Goal: Task Accomplishment & Management: Manage account settings

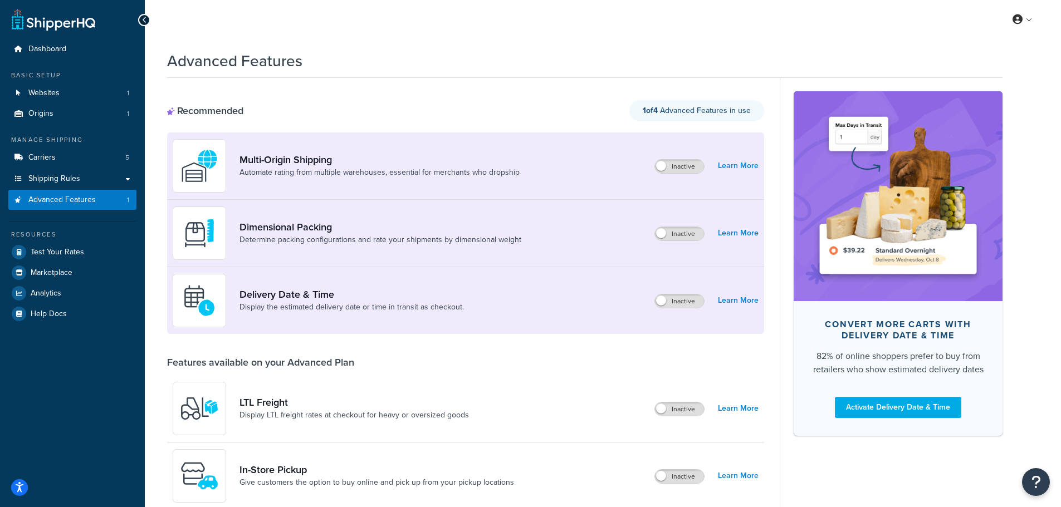
drag, startPoint x: 45, startPoint y: 365, endPoint x: 57, endPoint y: 350, distance: 19.0
click at [45, 365] on div "Dashboard Basic Setup Websites 1 Origins 1 Manage Shipping Carriers 5 Shipping …" at bounding box center [72, 383] width 145 height 767
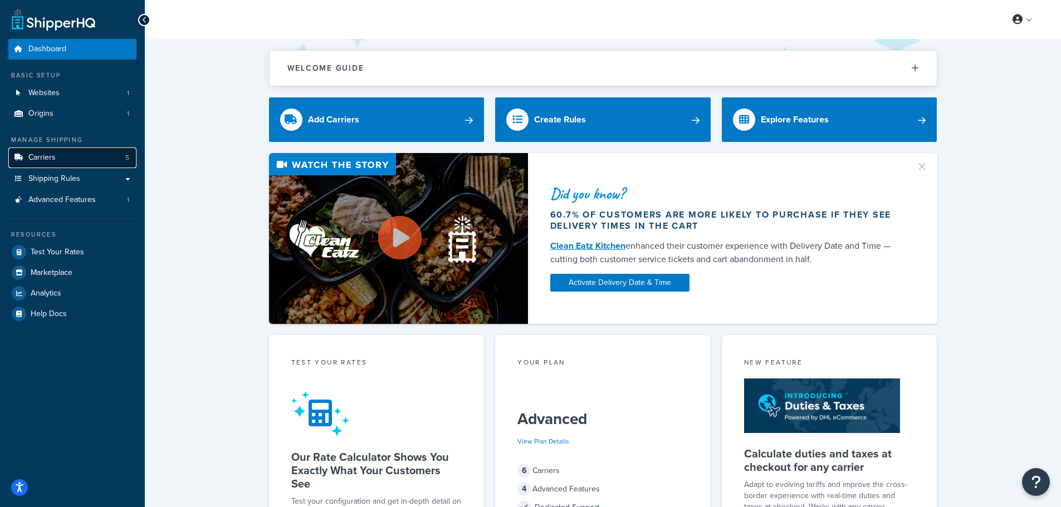
click at [71, 158] on link "Carriers 5" at bounding box center [72, 158] width 128 height 21
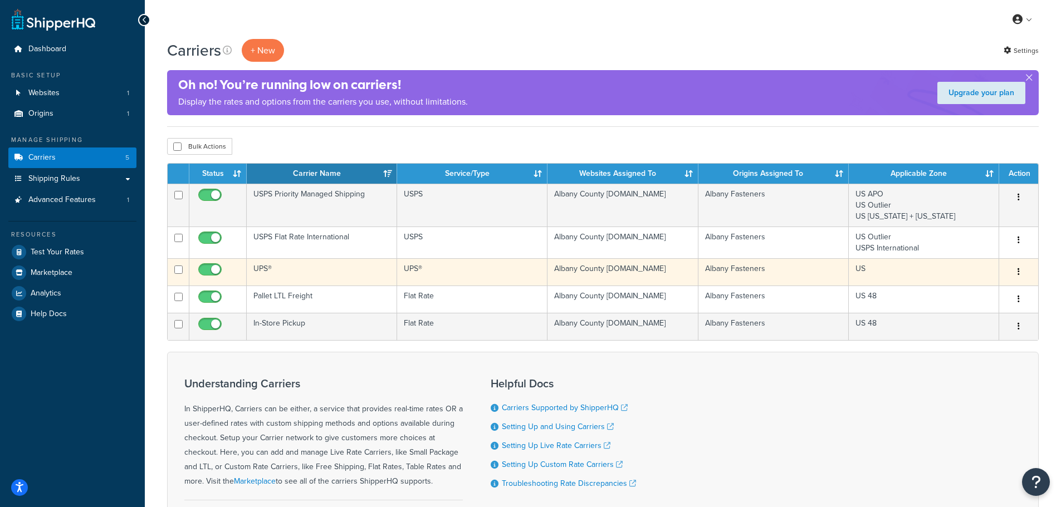
click at [266, 267] on td "UPS®" at bounding box center [322, 271] width 150 height 27
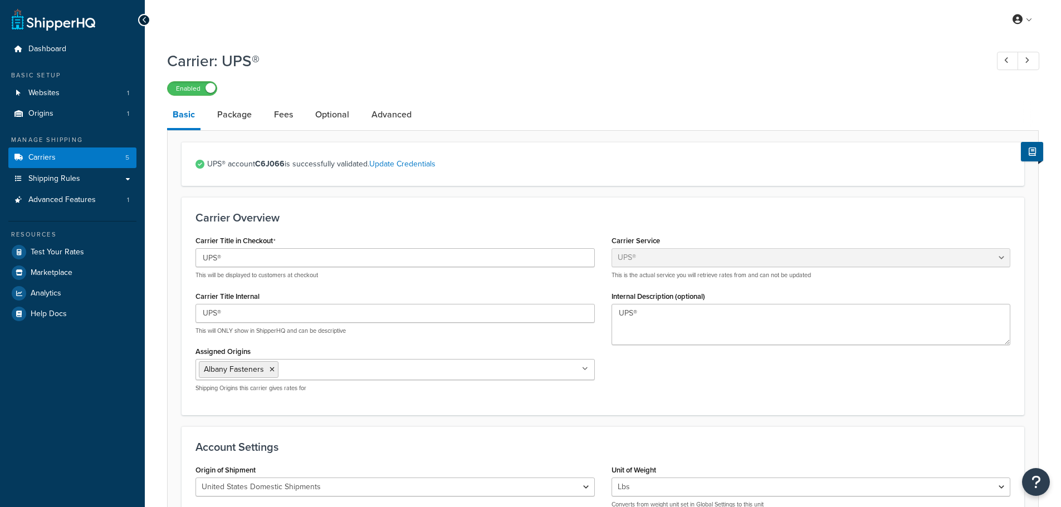
select select "ups"
click at [278, 110] on link "Fees" at bounding box center [283, 114] width 30 height 27
select select "AFTER"
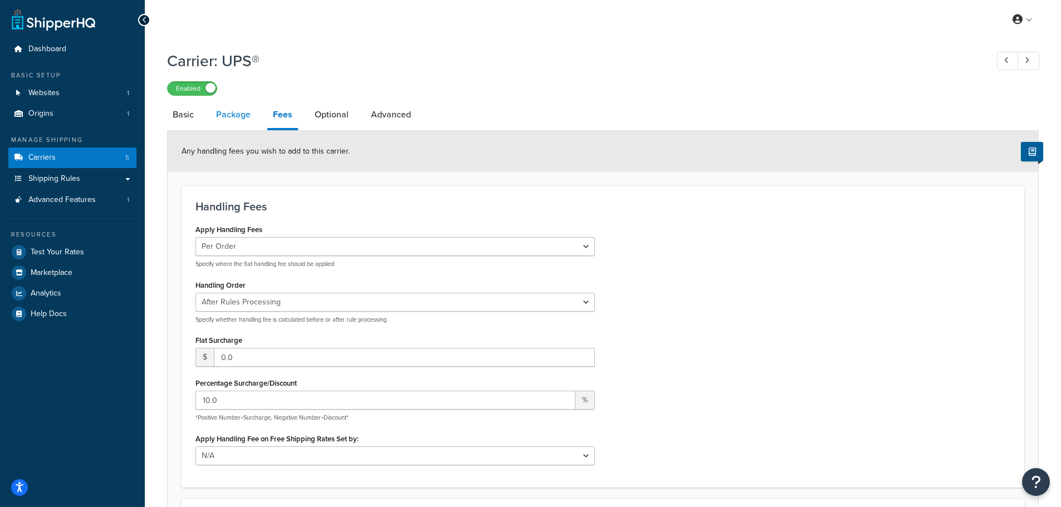
click at [227, 120] on link "Package" at bounding box center [234, 114] width 46 height 27
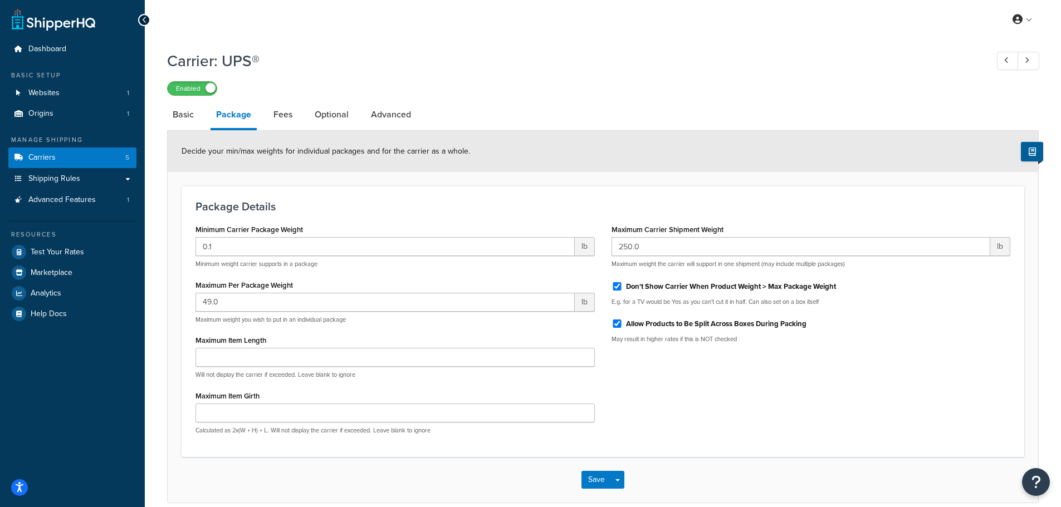
scroll to position [52, 0]
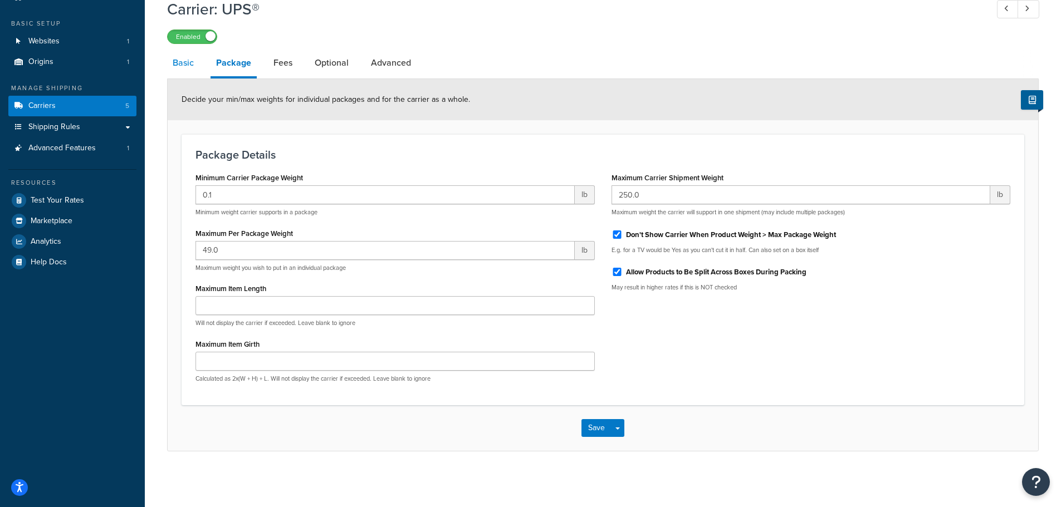
click at [189, 64] on link "Basic" at bounding box center [183, 63] width 32 height 27
select select "ups"
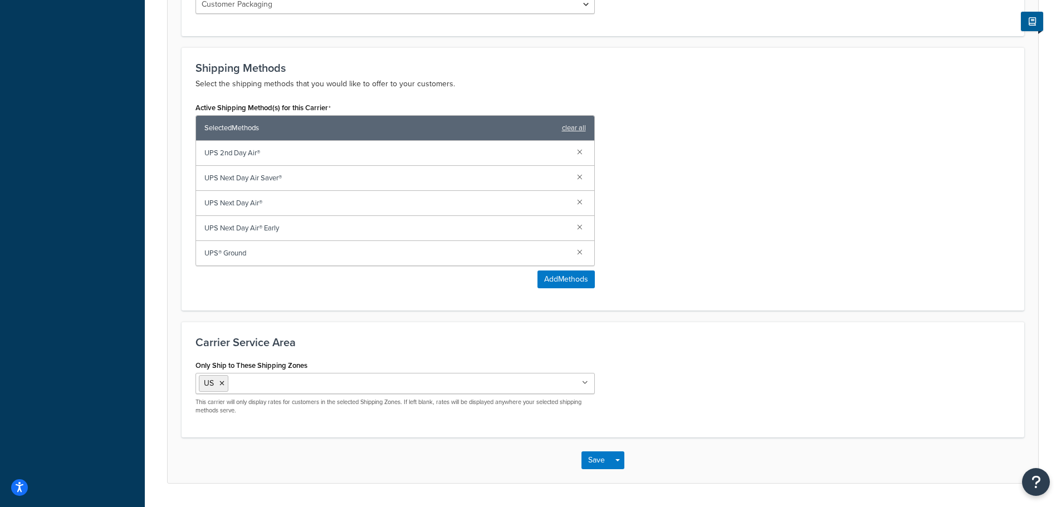
scroll to position [657, 0]
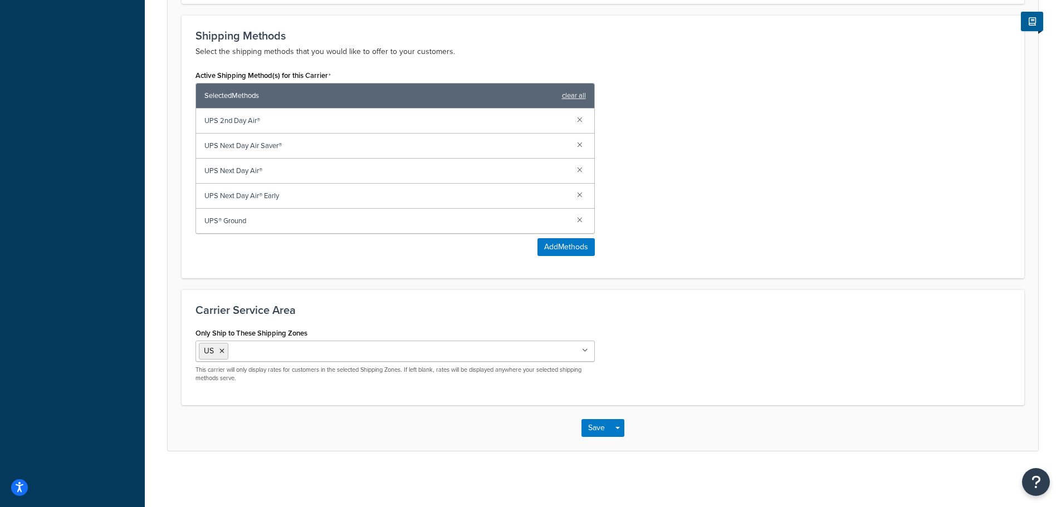
click at [933, 306] on h3 "Carrier Service Area" at bounding box center [602, 310] width 815 height 12
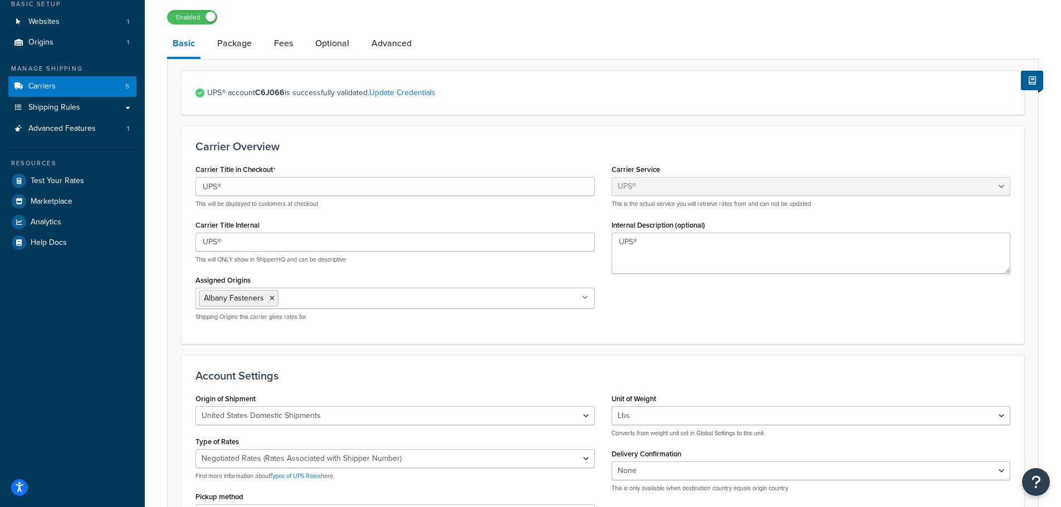
scroll to position [44, 0]
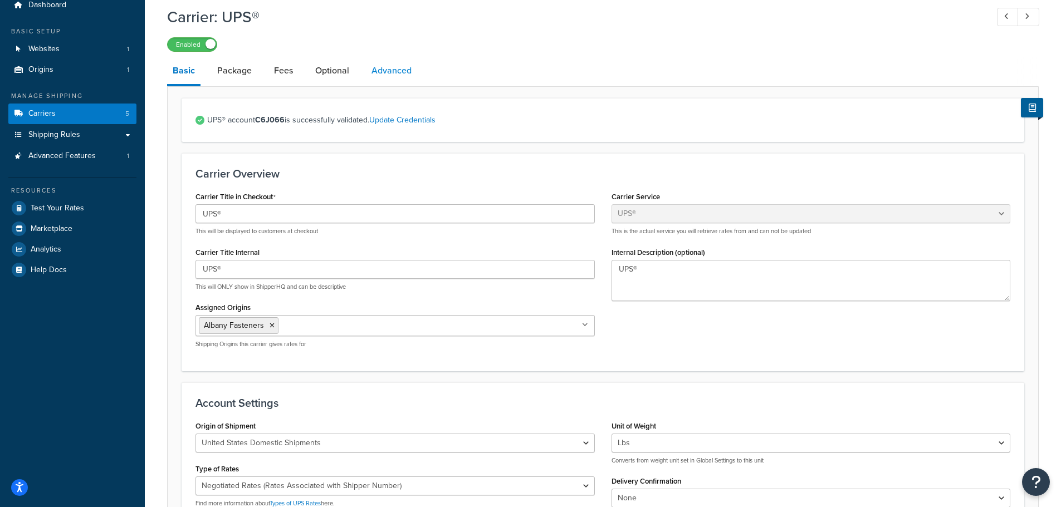
click at [398, 72] on link "Advanced" at bounding box center [391, 70] width 51 height 27
select select "false"
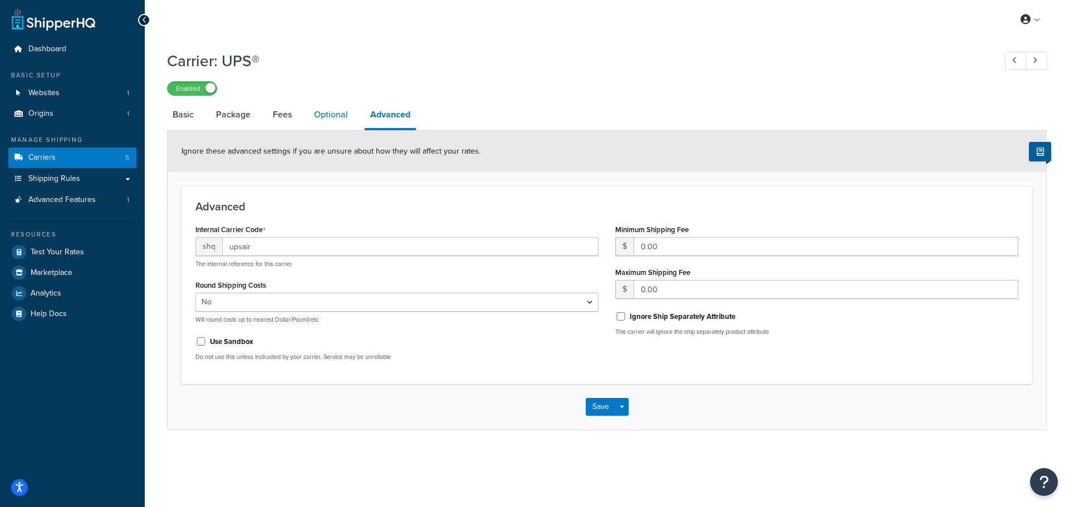
click at [343, 115] on link "Optional" at bounding box center [331, 114] width 45 height 27
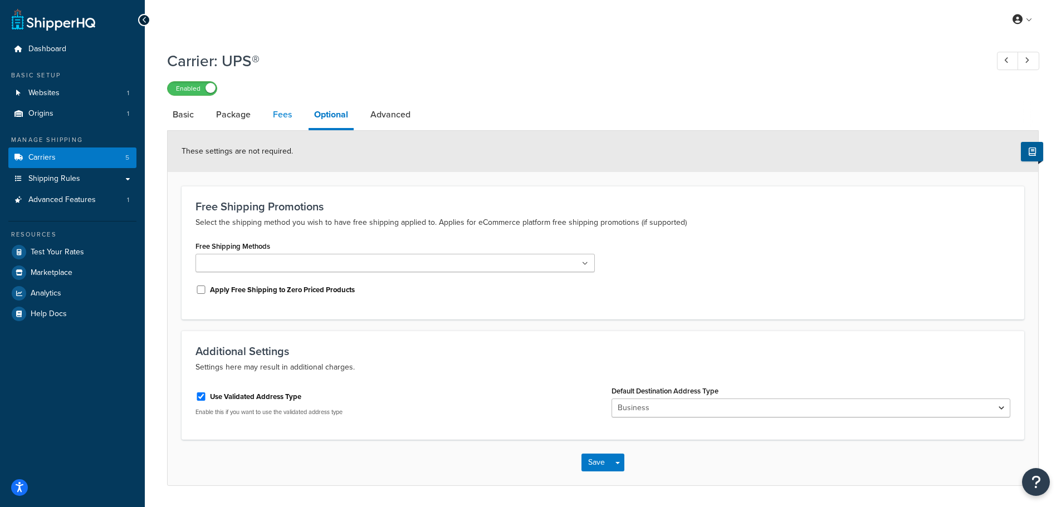
click at [272, 113] on link "Fees" at bounding box center [282, 114] width 30 height 27
select select "AFTER"
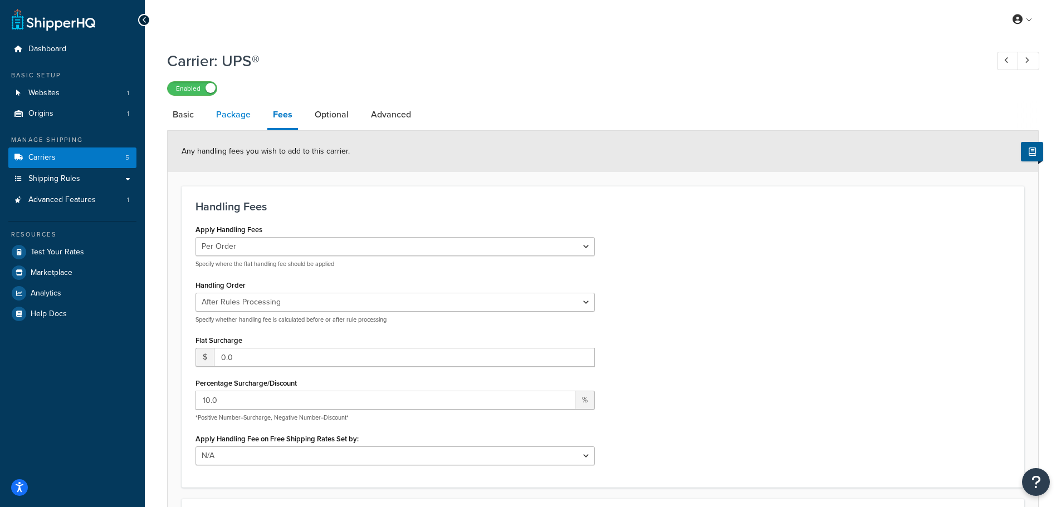
click at [233, 121] on link "Package" at bounding box center [234, 114] width 46 height 27
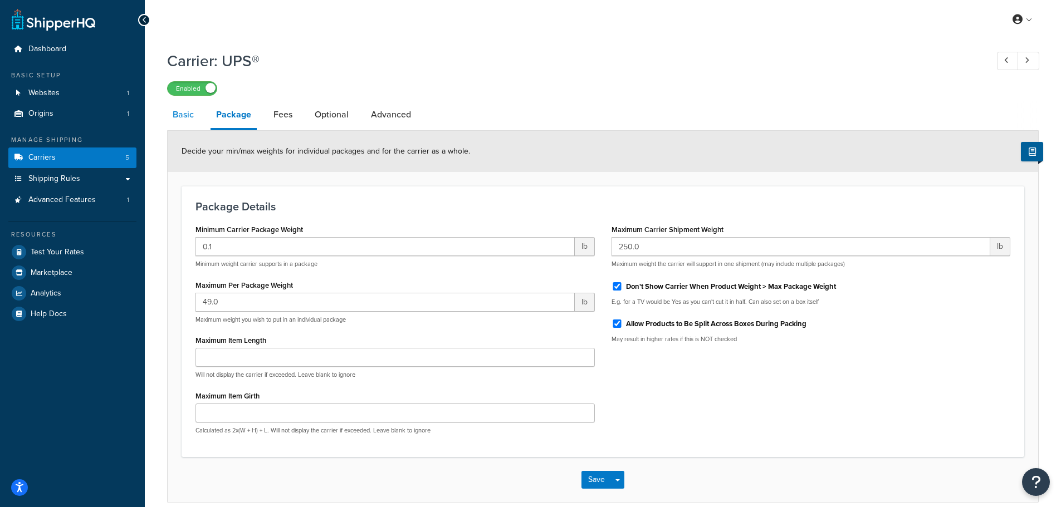
click at [191, 115] on link "Basic" at bounding box center [183, 114] width 32 height 27
select select "ups"
